Goal: Transaction & Acquisition: Purchase product/service

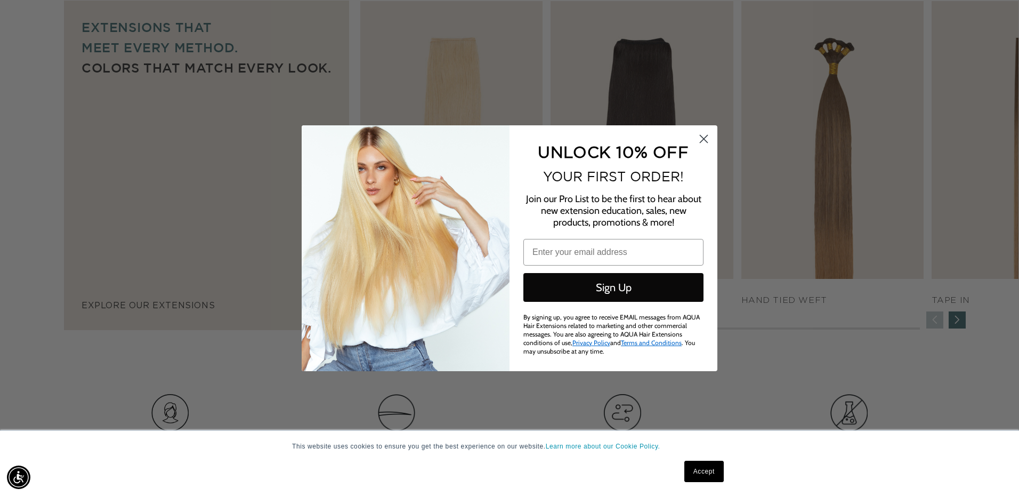
drag, startPoint x: 700, startPoint y: 135, endPoint x: 705, endPoint y: 141, distance: 7.9
click at [701, 135] on icon "Close dialog" at bounding box center [703, 139] width 19 height 19
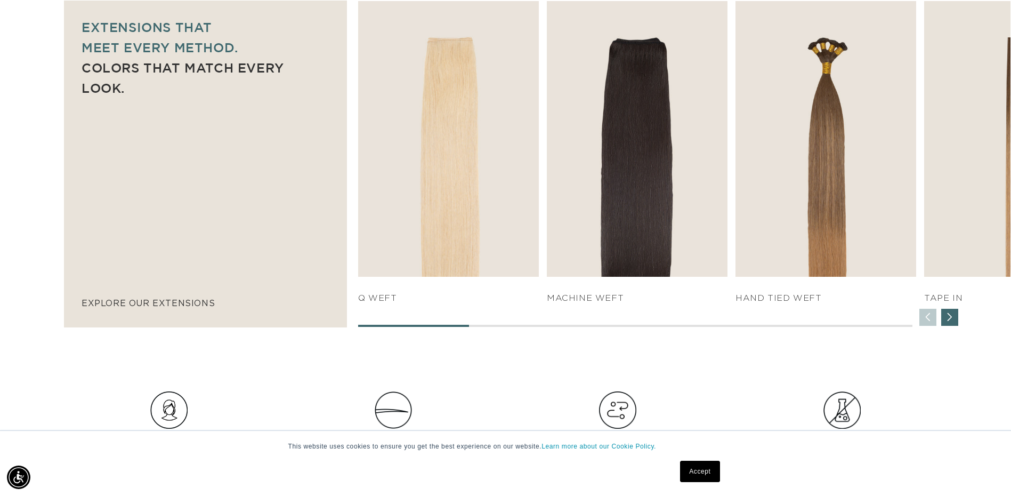
click at [950, 320] on div "Next slide" at bounding box center [949, 317] width 17 height 17
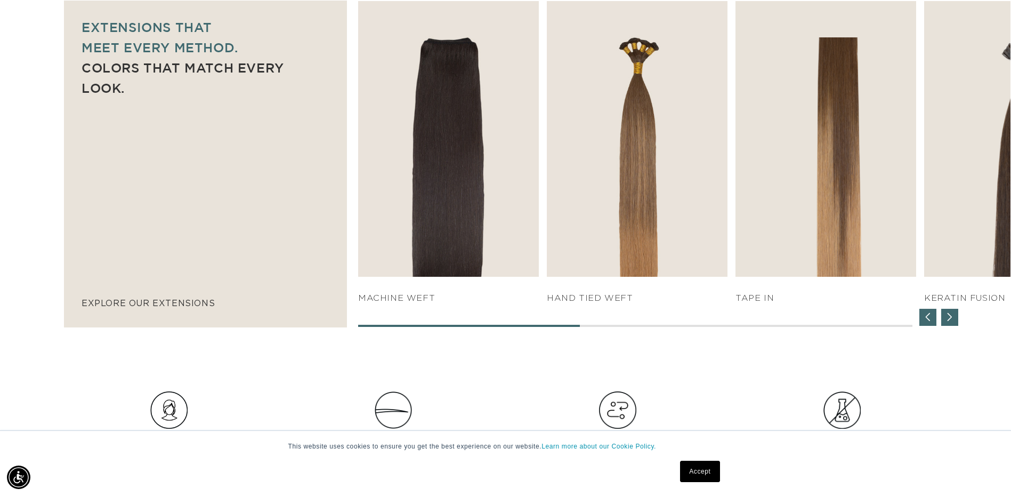
click at [950, 320] on div "Next slide" at bounding box center [949, 317] width 17 height 17
click at [949, 320] on div "Next slide" at bounding box center [949, 317] width 17 height 17
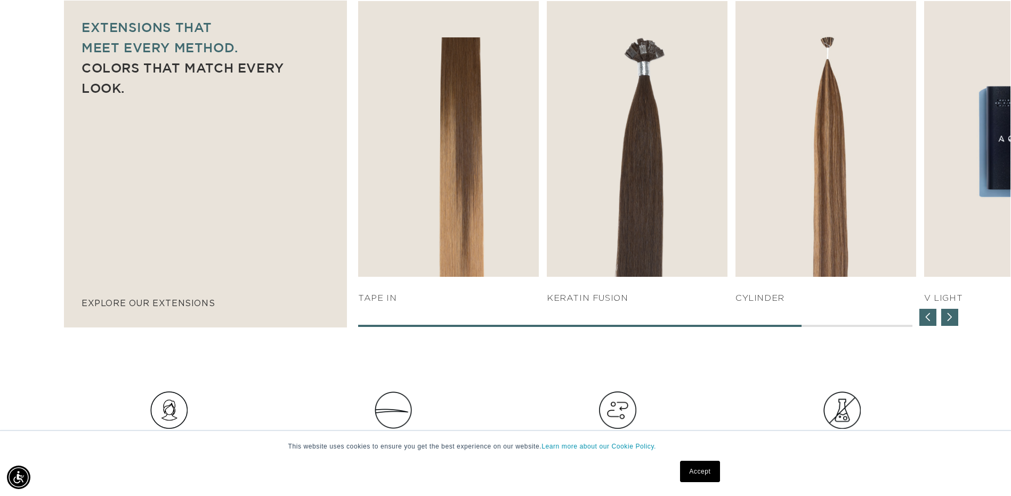
scroll to position [0, 935]
click at [948, 318] on div "Next slide" at bounding box center [949, 317] width 17 height 17
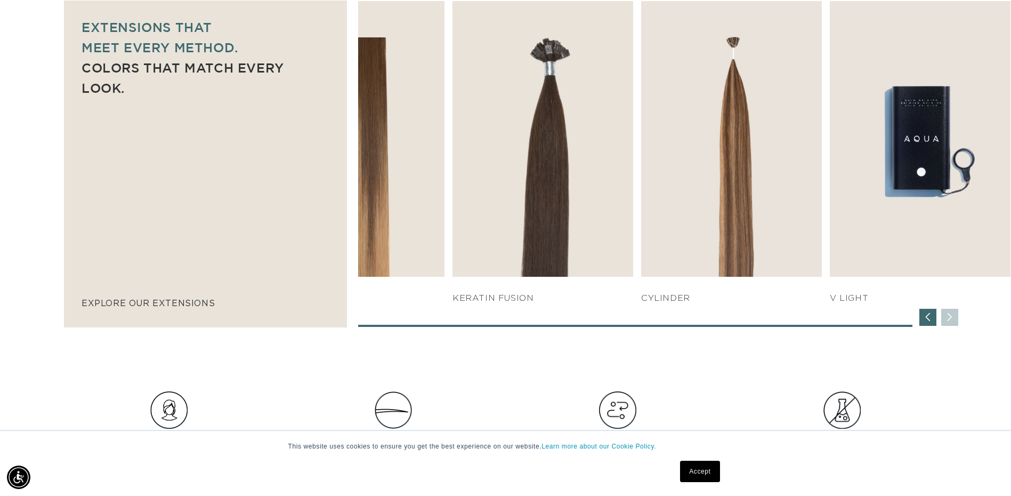
click at [948, 318] on div "SHOP NOW q weft SHOP NOW Machine Weft SHOP NOW" at bounding box center [684, 164] width 652 height 326
click at [949, 318] on div "SHOP NOW q weft SHOP NOW Machine Weft SHOP NOW" at bounding box center [684, 164] width 652 height 326
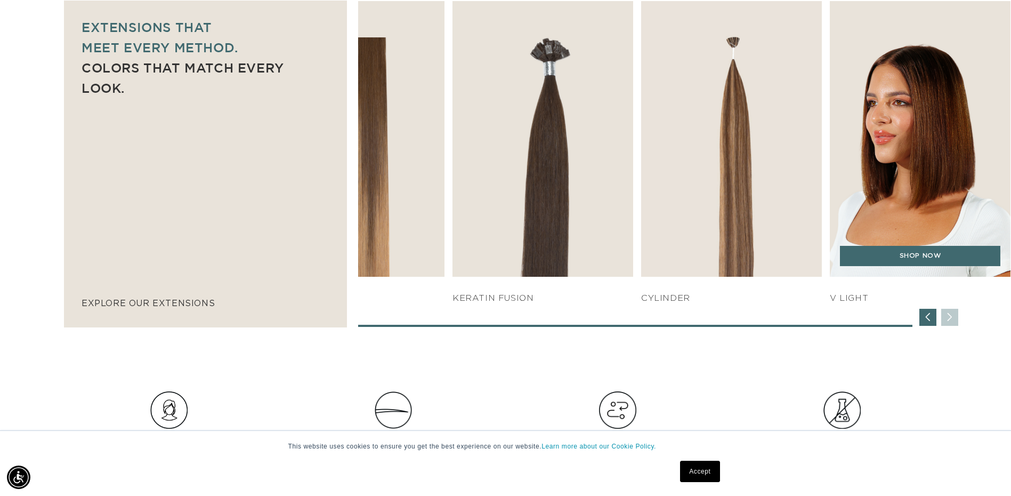
scroll to position [0, 1871]
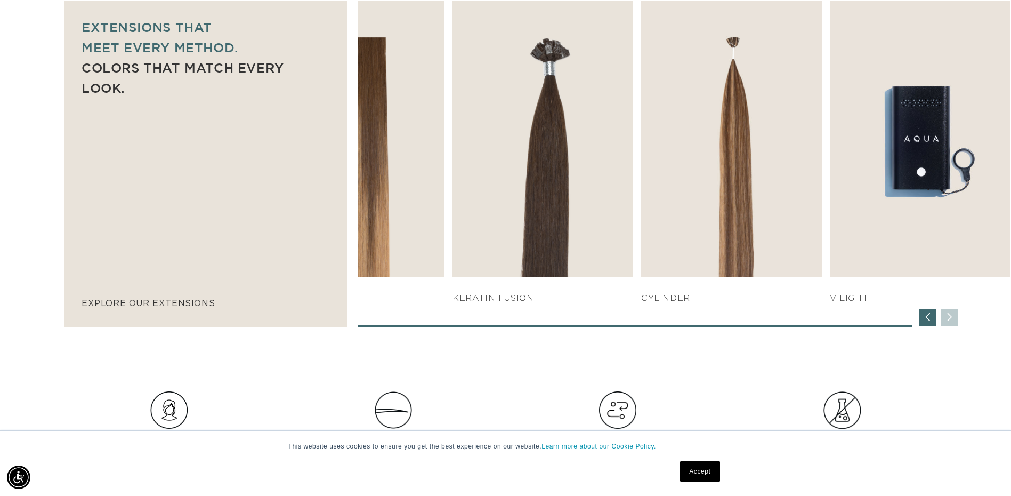
click at [929, 316] on div "Previous slide" at bounding box center [927, 317] width 17 height 17
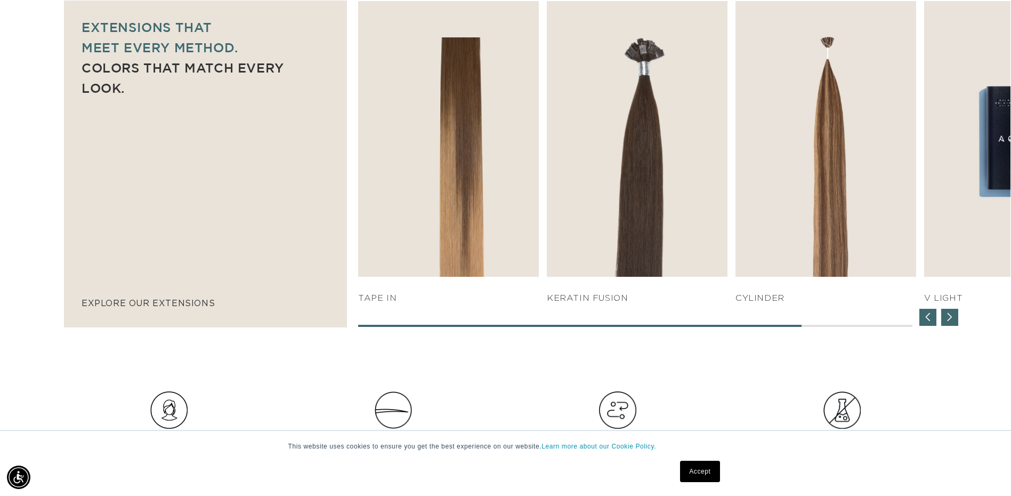
click at [929, 316] on div "Previous slide" at bounding box center [927, 317] width 17 height 17
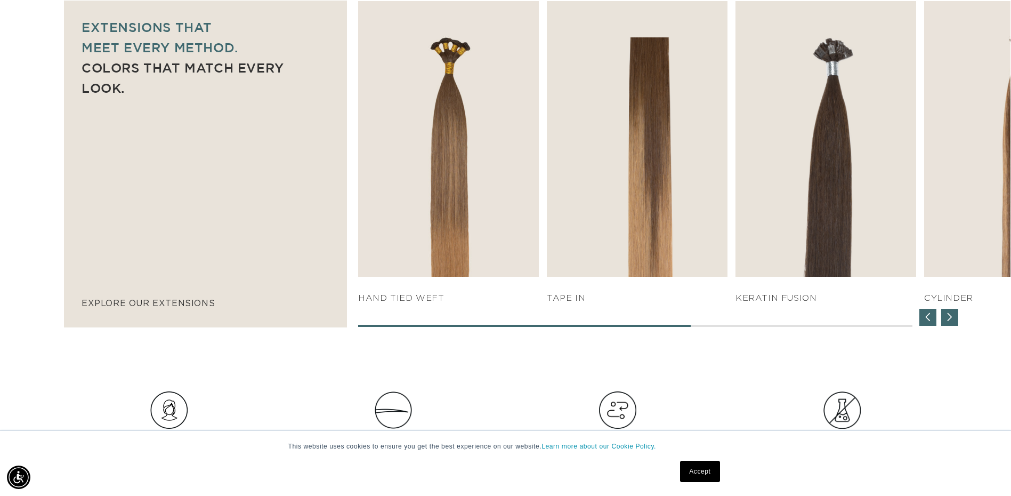
click at [928, 316] on div "Previous slide" at bounding box center [927, 317] width 17 height 17
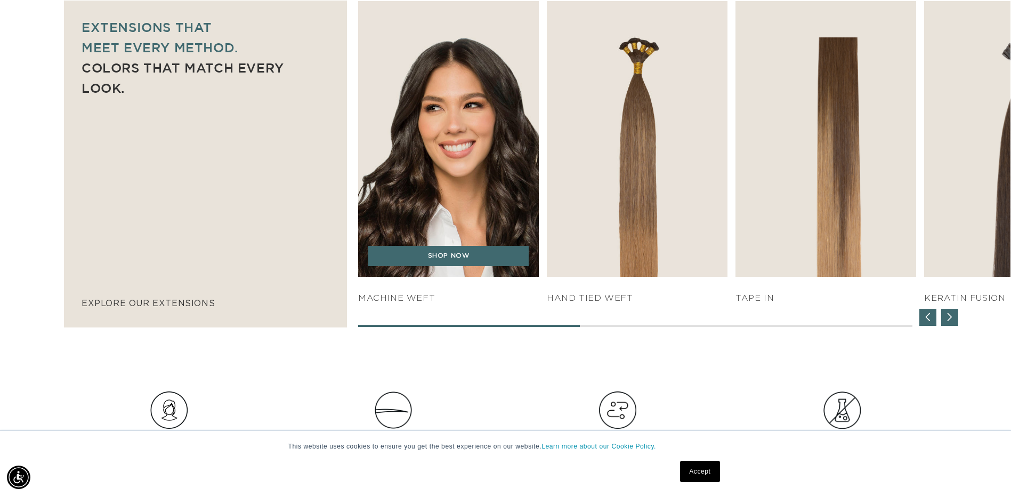
click at [490, 160] on img "2 / 7" at bounding box center [449, 138] width 190 height 289
click at [452, 255] on link "SHOP NOW" at bounding box center [448, 256] width 160 height 20
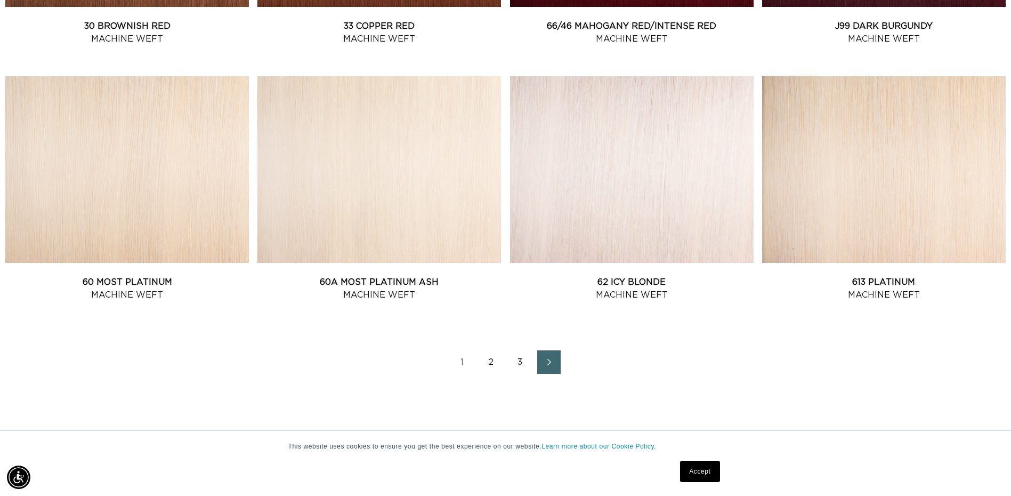
scroll to position [0, 1871]
click at [519, 361] on link "3" at bounding box center [519, 361] width 23 height 23
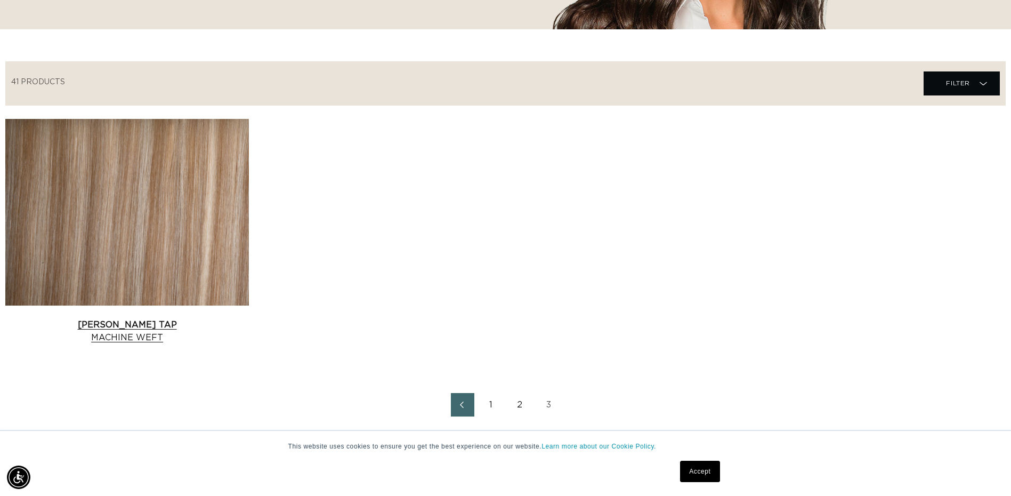
scroll to position [0, 935]
click at [159, 318] on link "Victoria Root Tap Machine Weft" at bounding box center [127, 331] width 244 height 26
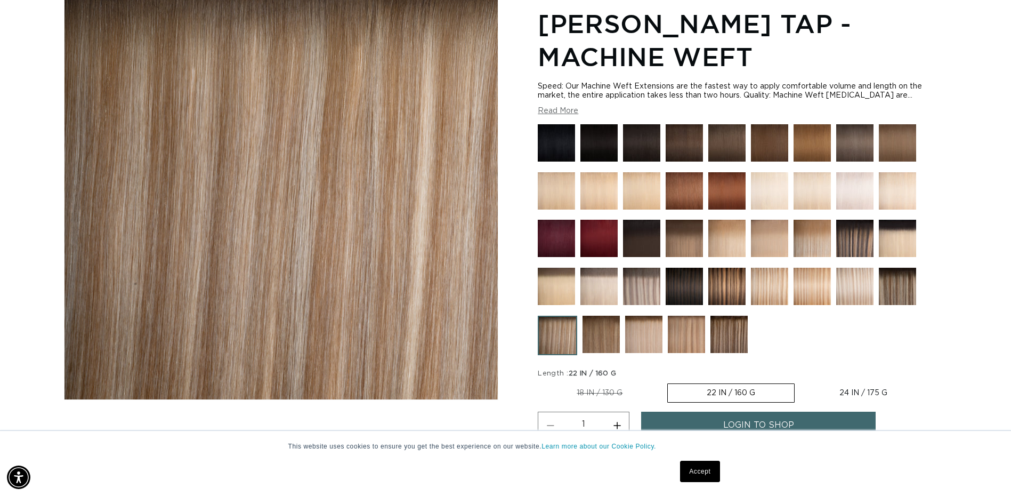
scroll to position [320, 0]
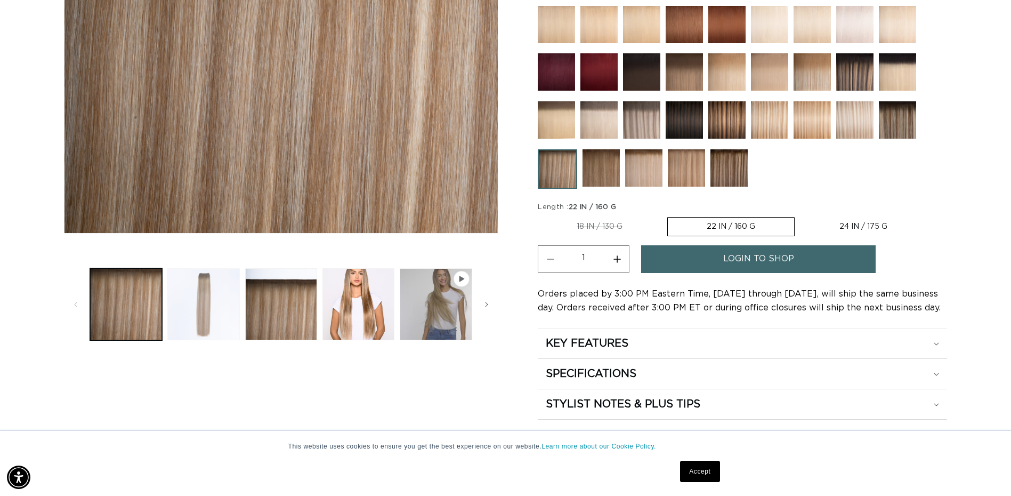
click at [227, 301] on button "Load image 2 in gallery view" at bounding box center [203, 304] width 72 height 72
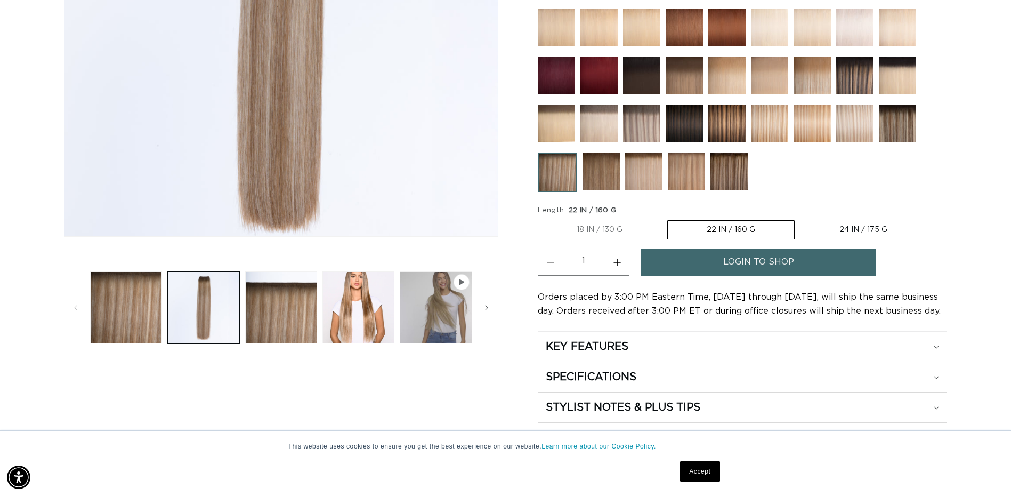
scroll to position [0, 0]
click at [737, 264] on span "login to shop" at bounding box center [758, 261] width 71 height 27
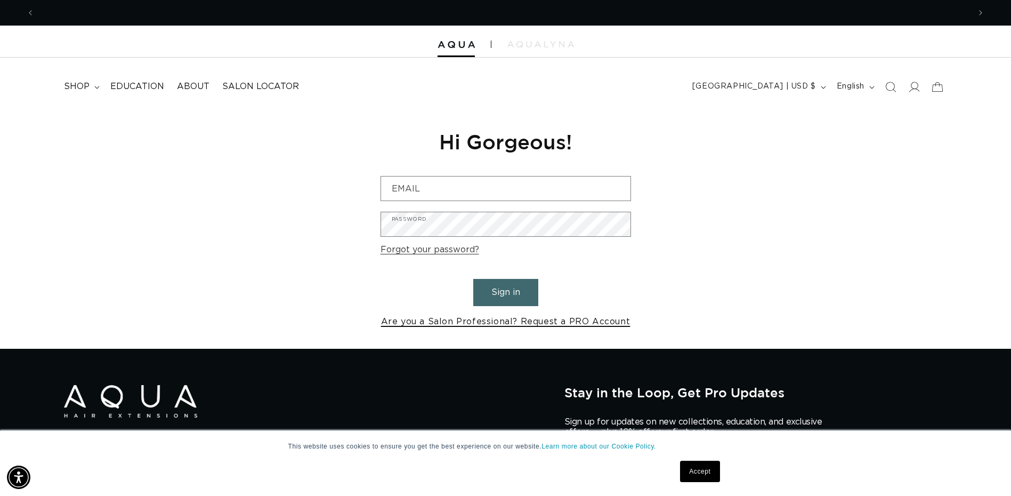
scroll to position [0, 935]
click at [470, 322] on link "Are you a Salon Professional? Request a PRO Account" at bounding box center [505, 321] width 249 height 15
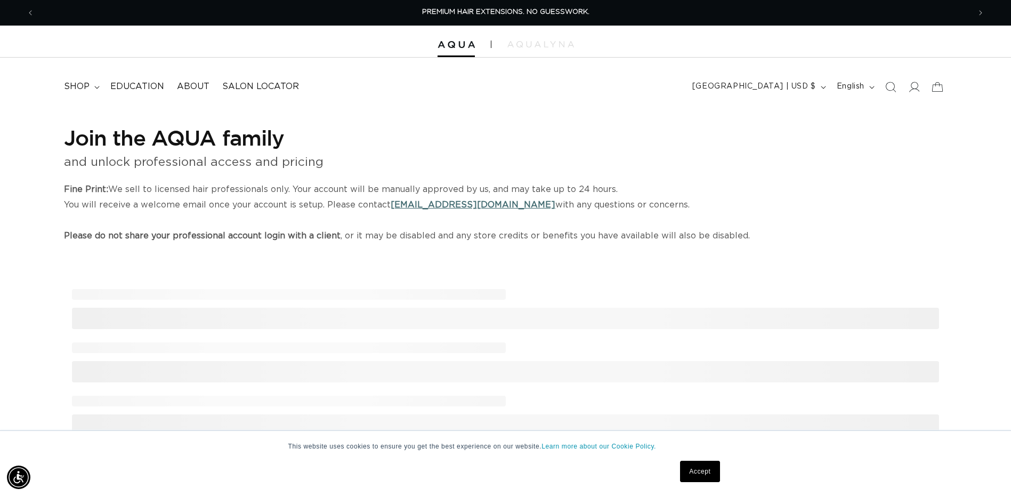
select select "US"
select select "[GEOGRAPHIC_DATA]"
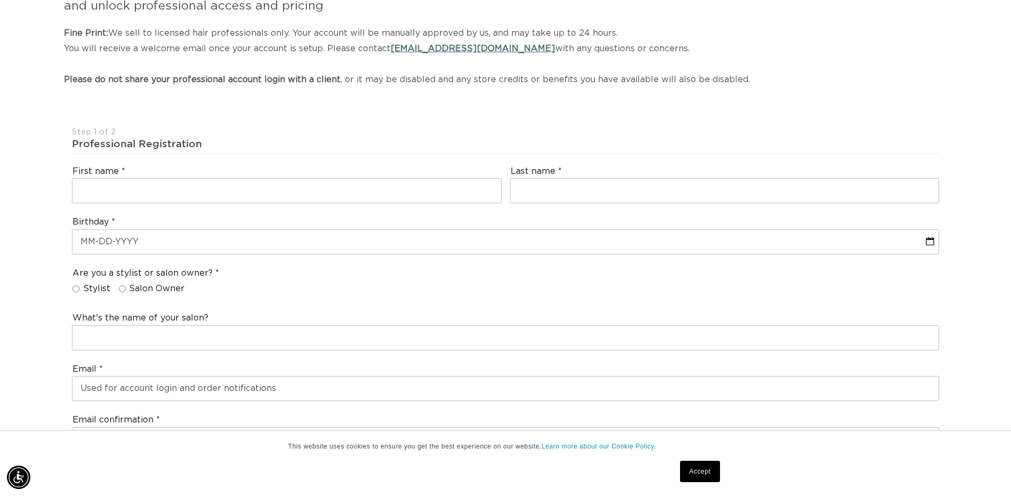
scroll to position [160, 0]
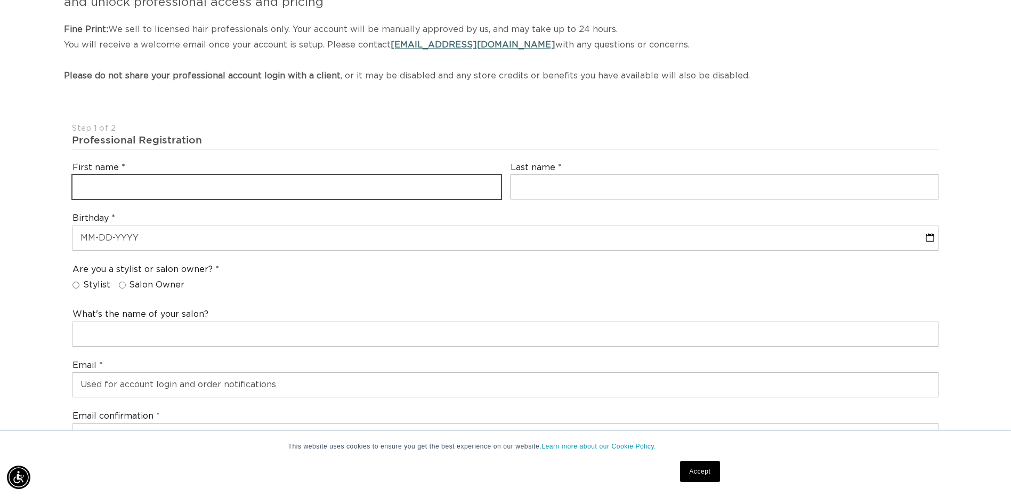
click at [172, 185] on input "text" at bounding box center [286, 187] width 428 height 24
